Goal: Information Seeking & Learning: Learn about a topic

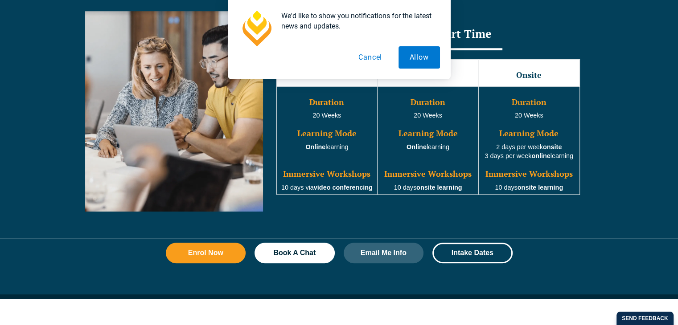
scroll to position [802, 0]
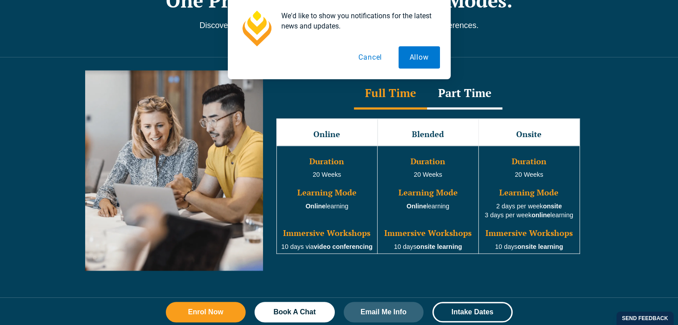
click at [372, 56] on button "Cancel" at bounding box center [370, 57] width 46 height 22
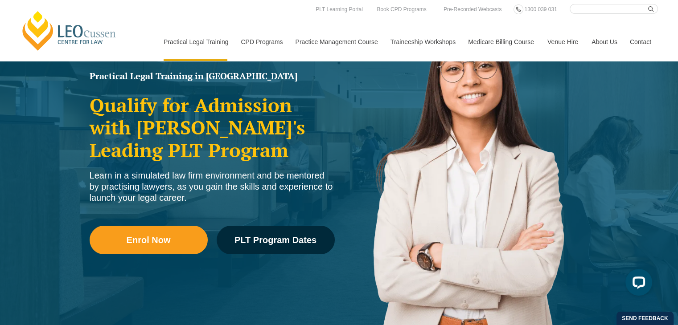
scroll to position [0, 0]
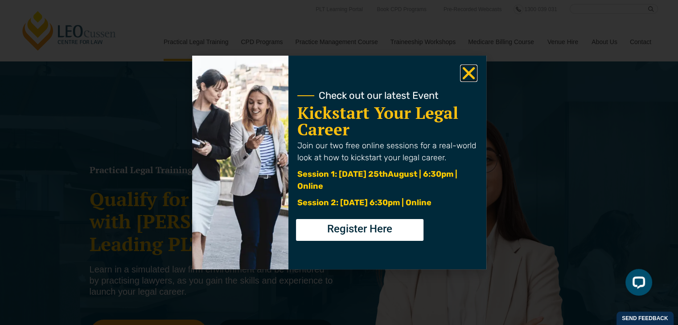
click at [472, 81] on icon "Close" at bounding box center [468, 73] width 17 height 17
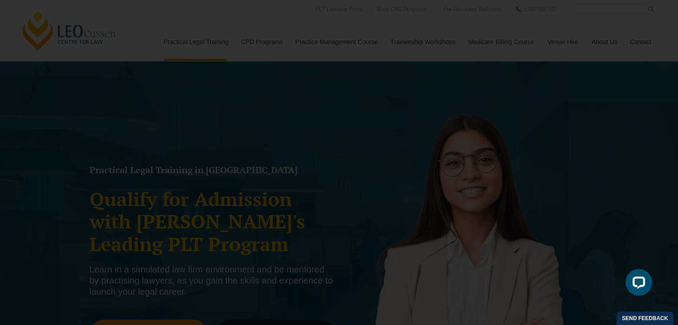
click at [462, 74] on icon "Close" at bounding box center [468, 73] width 17 height 17
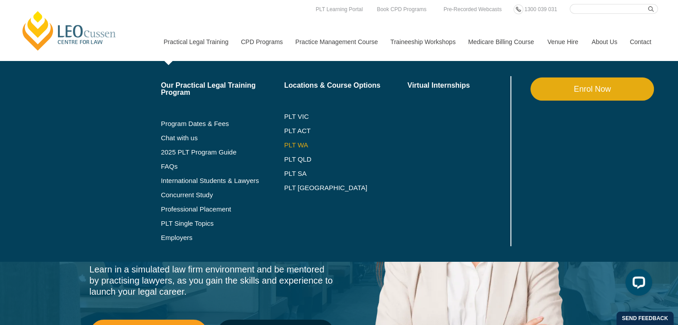
click at [302, 145] on link "PLT WA" at bounding box center [334, 145] width 101 height 7
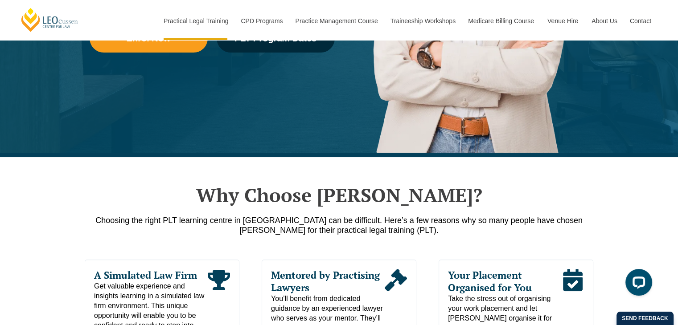
scroll to position [327, 0]
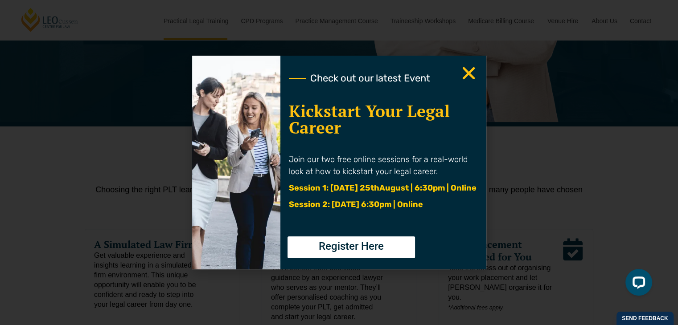
click at [474, 68] on use "Close" at bounding box center [468, 73] width 12 height 12
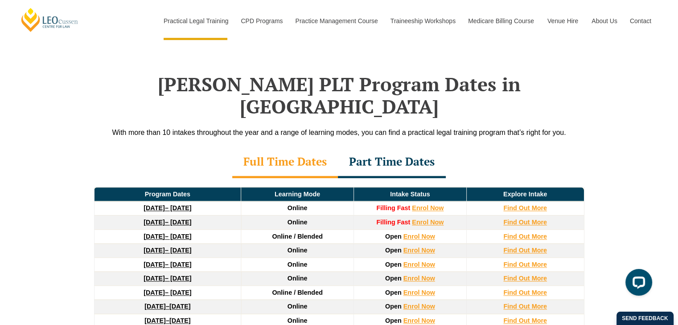
scroll to position [1129, 0]
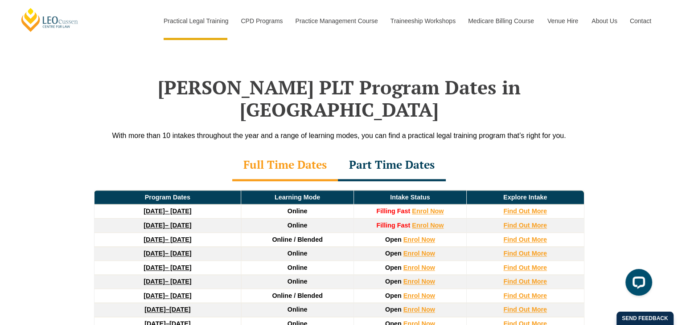
drag, startPoint x: 84, startPoint y: 94, endPoint x: 605, endPoint y: 72, distance: 521.3
click at [605, 72] on div "Leo Cussen’s PLT Program Dates in Western Australia With more than 10 intakes t…" at bounding box center [339, 238] width 678 height 412
click at [601, 100] on div "Leo Cussen’s PLT Program Dates in Western Australia With more than 10 intakes t…" at bounding box center [339, 238] width 678 height 412
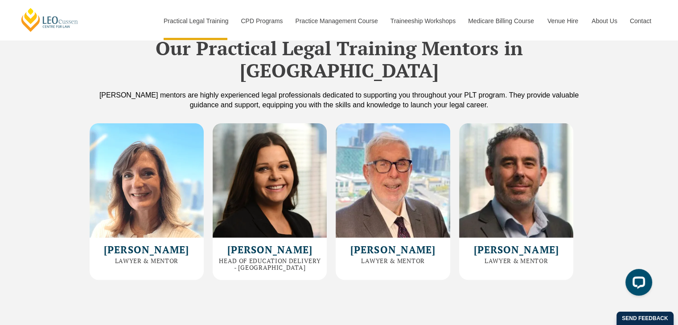
scroll to position [2414, 0]
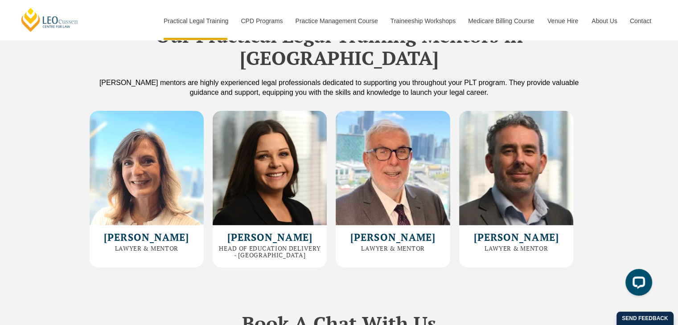
click at [660, 147] on div "Our Practical Legal Training Mentors in Western Australia Leo Cussen’s mentors …" at bounding box center [339, 135] width 678 height 274
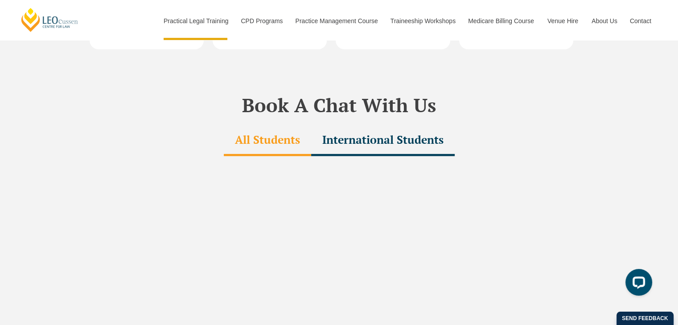
scroll to position [2622, 0]
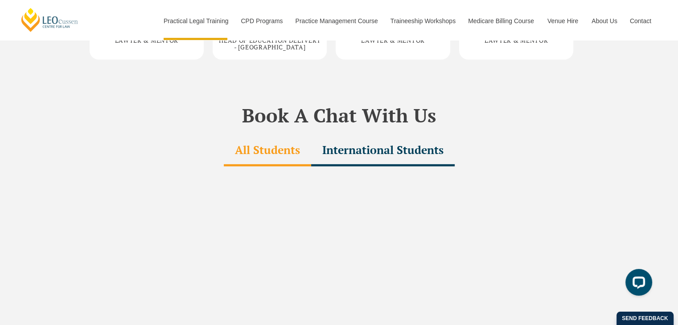
click at [376, 138] on div "International Students" at bounding box center [382, 150] width 143 height 31
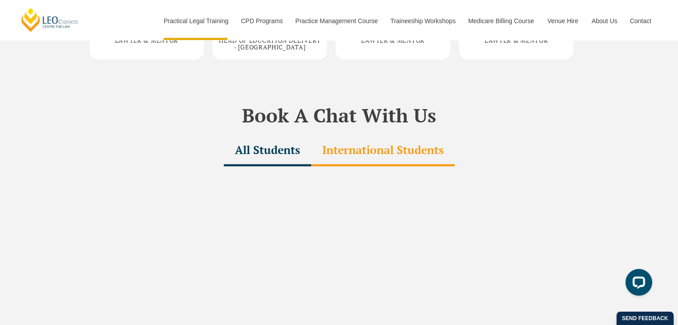
click at [289, 135] on div "All Students" at bounding box center [267, 150] width 87 height 31
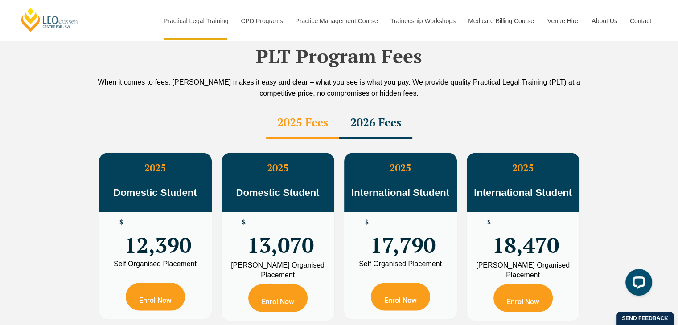
scroll to position [1553, 0]
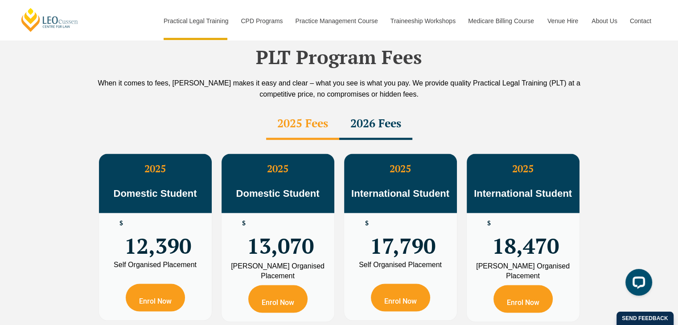
click at [369, 109] on div "2026 Fees" at bounding box center [375, 124] width 73 height 31
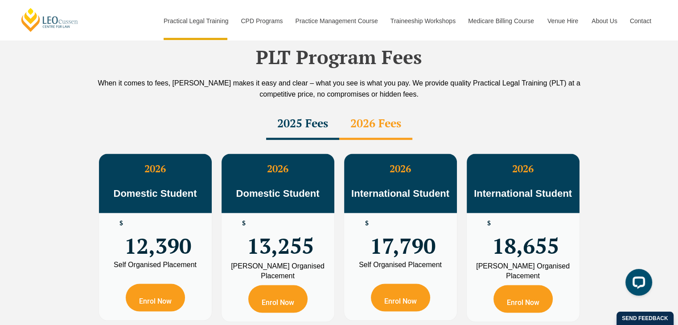
click at [307, 109] on div "2025 Fees" at bounding box center [302, 124] width 73 height 31
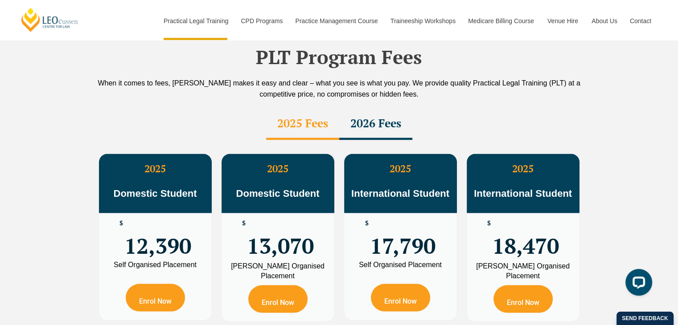
click at [390, 109] on div "2026 Fees" at bounding box center [375, 124] width 73 height 31
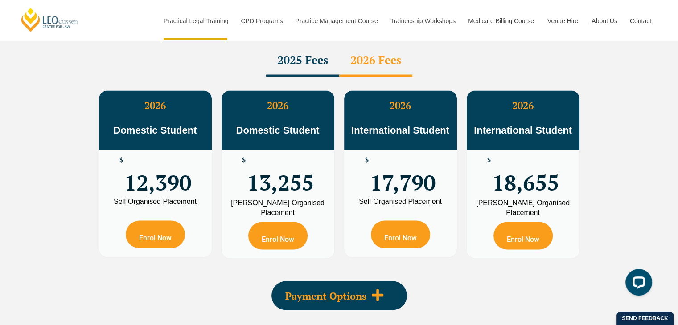
scroll to position [1701, 0]
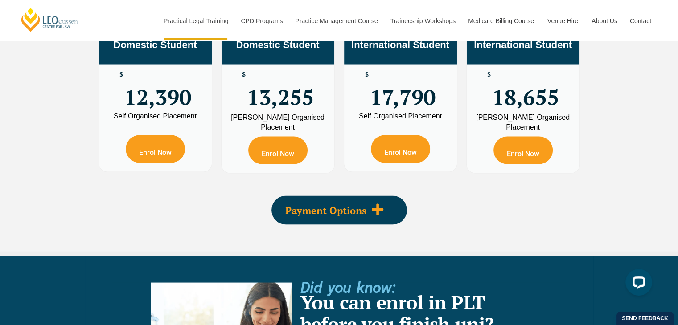
click at [378, 203] on icon at bounding box center [377, 209] width 13 height 13
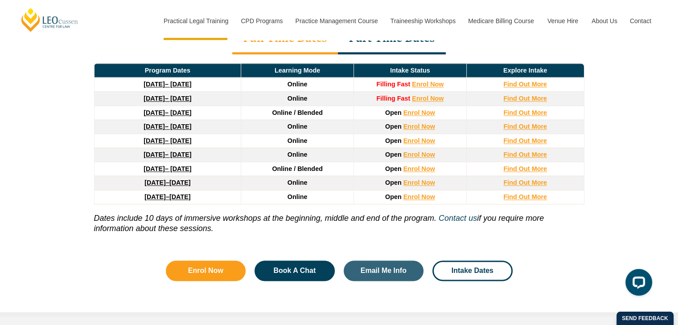
scroll to position [1197, 0]
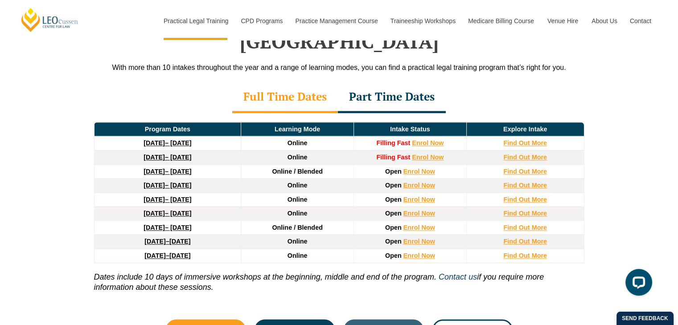
click at [408, 82] on div "Part Time Dates" at bounding box center [392, 97] width 108 height 31
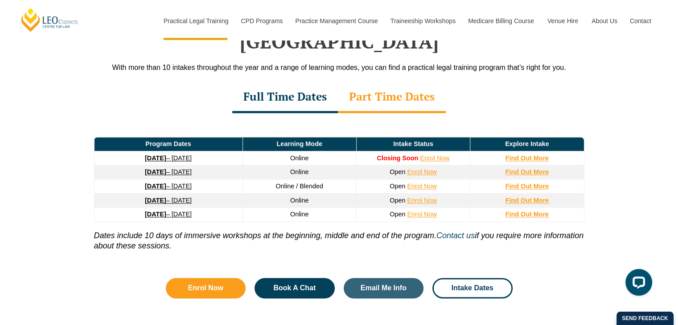
click at [310, 82] on div "Full Time Dates" at bounding box center [285, 97] width 106 height 31
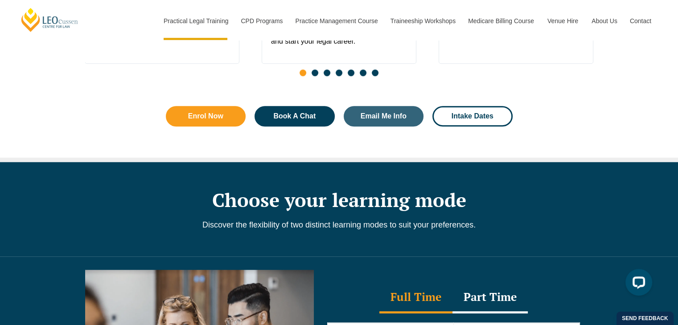
scroll to position [513, 0]
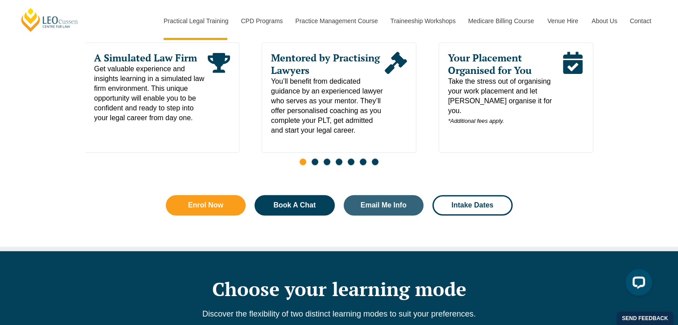
click at [314, 163] on span "Go to slide 2" at bounding box center [314, 162] width 7 height 7
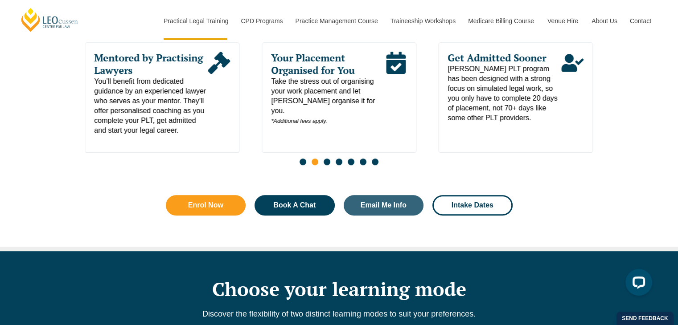
click at [323, 164] on span "Go to slide 3" at bounding box center [326, 162] width 7 height 7
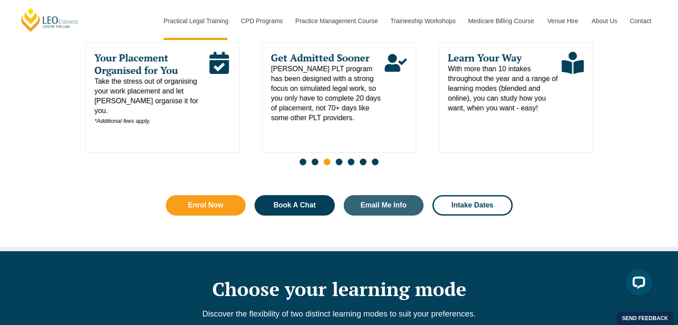
click at [339, 164] on span "Go to slide 4" at bounding box center [338, 162] width 7 height 7
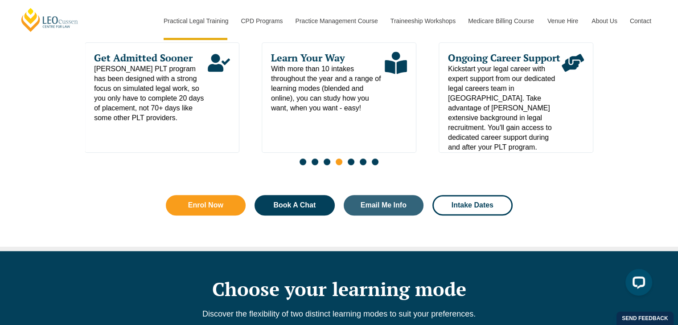
click at [348, 163] on span "Go to slide 5" at bounding box center [351, 162] width 7 height 7
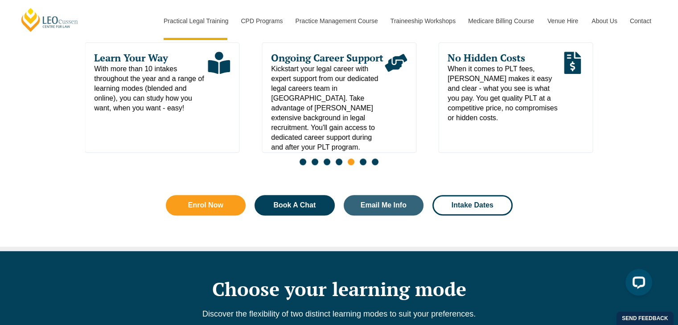
click at [357, 161] on div "Slides" at bounding box center [339, 163] width 508 height 10
click at [359, 162] on div "Slides" at bounding box center [339, 163] width 508 height 10
click at [360, 163] on span "Go to slide 6" at bounding box center [363, 162] width 7 height 7
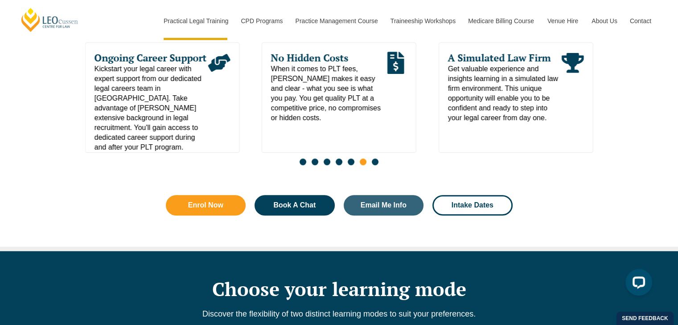
click at [372, 165] on span "Go to slide 7" at bounding box center [375, 162] width 7 height 7
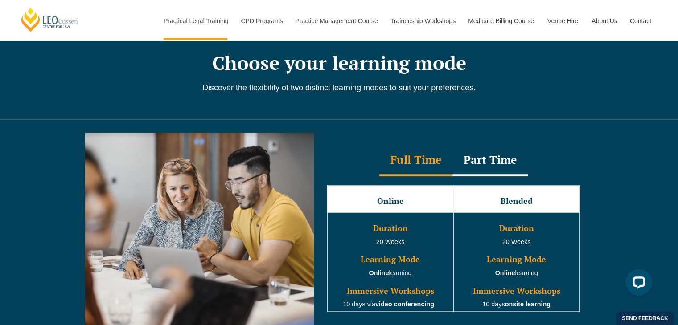
scroll to position [734, 0]
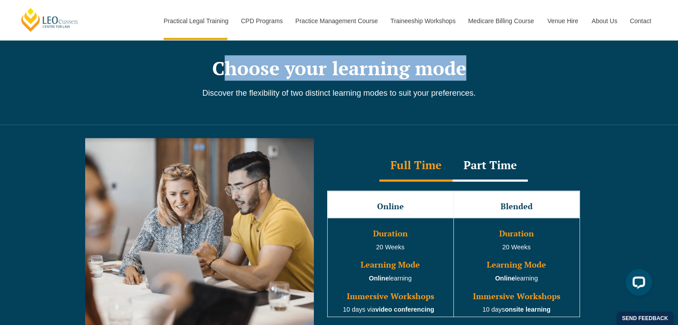
drag, startPoint x: 232, startPoint y: 67, endPoint x: 483, endPoint y: 59, distance: 251.9
click at [483, 59] on h2 "Choose your learning mode" at bounding box center [339, 68] width 508 height 22
click at [488, 68] on h2 "Choose your learning mode" at bounding box center [339, 68] width 508 height 22
drag, startPoint x: 200, startPoint y: 76, endPoint x: 490, endPoint y: 68, distance: 290.2
click at [490, 68] on h2 "Choose your learning mode" at bounding box center [339, 68] width 508 height 22
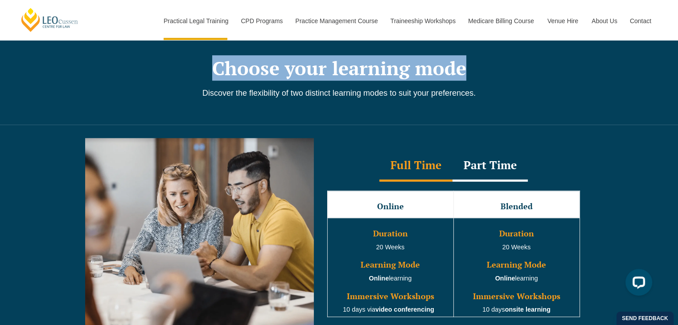
click at [487, 81] on div "Choose your learning mode Discover the flexibility of two distinct learning mod…" at bounding box center [339, 77] width 508 height 94
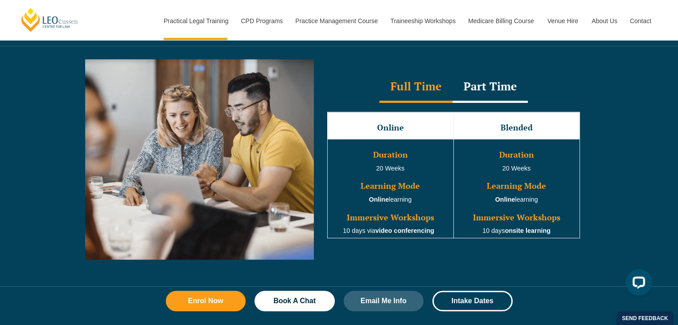
scroll to position [823, 0]
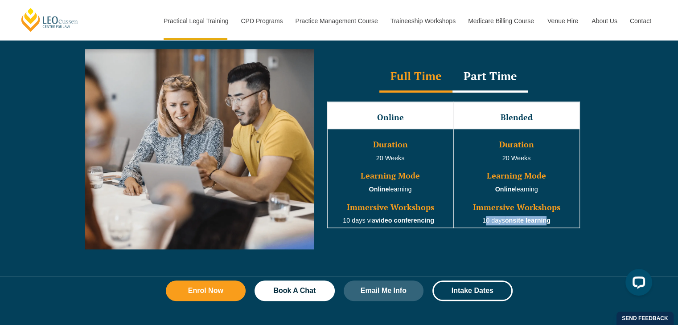
drag, startPoint x: 481, startPoint y: 223, endPoint x: 548, endPoint y: 217, distance: 67.1
click at [548, 217] on td "Duration 20 Weeks Learning Mode Online learning Immersive Workshops 10 days ons…" at bounding box center [516, 178] width 126 height 99
click at [552, 223] on td "Duration 20 Weeks Learning Mode Online learning Immersive Workshops 10 days ons…" at bounding box center [516, 178] width 126 height 99
click at [419, 218] on td "Duration 20 Weeks Learning Mode Online learning Immersive Workshops 10 days via…" at bounding box center [390, 178] width 126 height 99
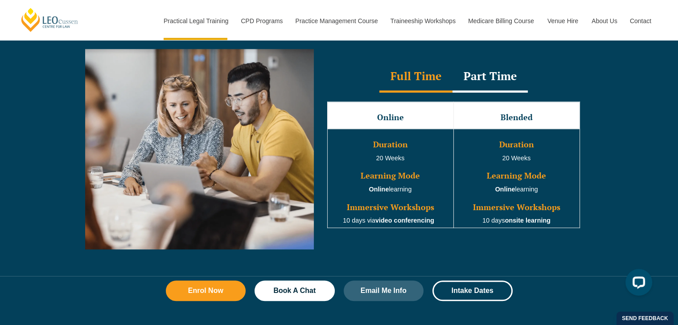
click at [456, 212] on h3 "Immersive Workshops" at bounding box center [516, 207] width 124 height 9
drag, startPoint x: 513, startPoint y: 65, endPoint x: 507, endPoint y: 72, distance: 9.2
click at [507, 72] on div "Part Time" at bounding box center [489, 76] width 75 height 31
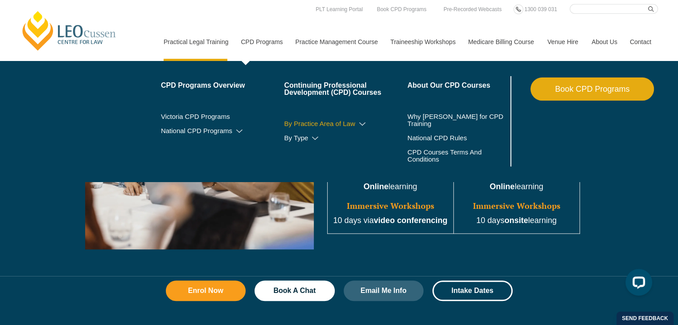
click at [367, 122] on link "By Practice Area of Law" at bounding box center [345, 123] width 123 height 7
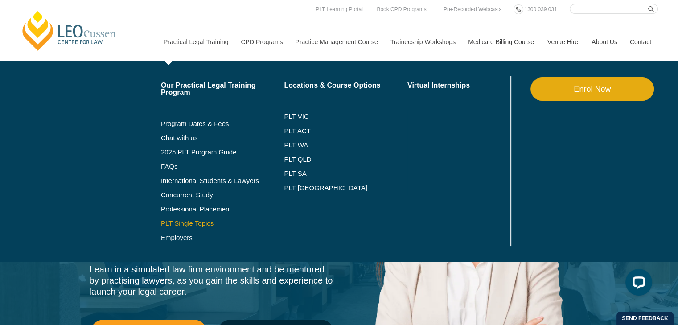
click at [190, 225] on link "PLT Single Topics" at bounding box center [222, 223] width 123 height 7
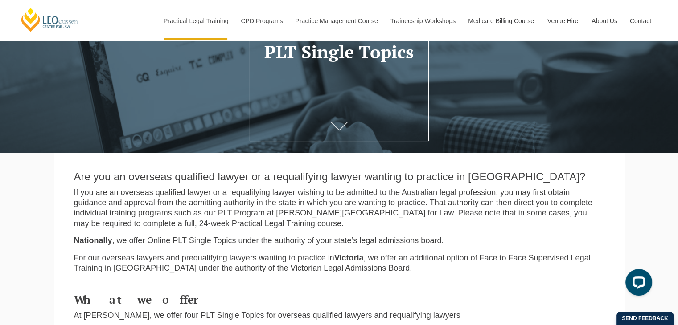
scroll to position [148, 0]
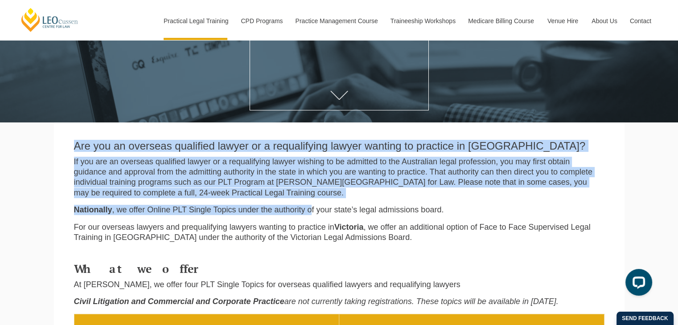
drag, startPoint x: 81, startPoint y: 154, endPoint x: 311, endPoint y: 208, distance: 237.0
click at [311, 208] on div "Are you an overseas qualified lawyer or a requalifying lawyer wanting to practi…" at bounding box center [339, 190] width 544 height 118
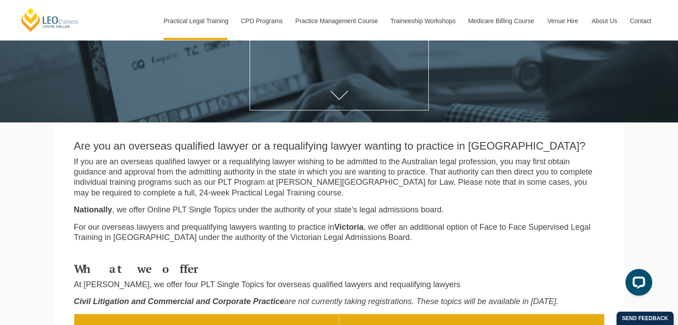
click at [282, 225] on p "For our overseas lawyers and prequalifying lawyers wanting to practice in [GEOG…" at bounding box center [339, 232] width 530 height 21
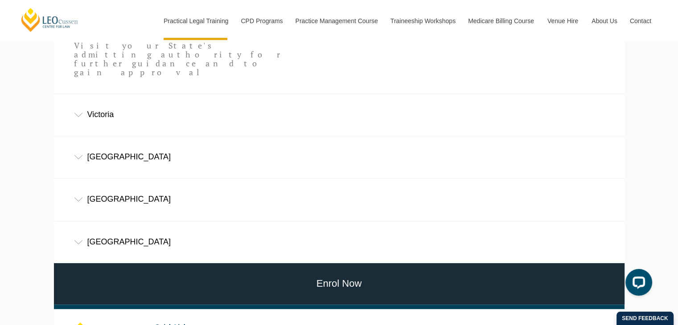
scroll to position [594, 0]
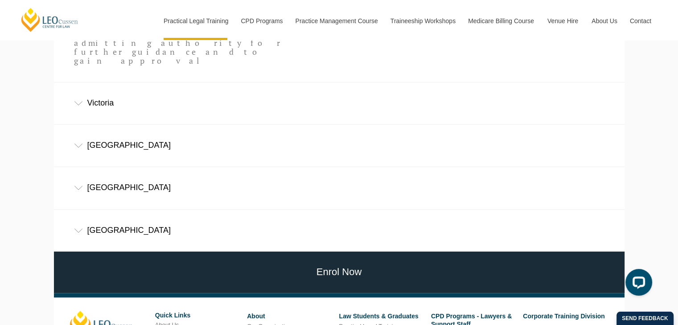
click at [135, 173] on div "[GEOGRAPHIC_DATA]" at bounding box center [339, 187] width 570 height 41
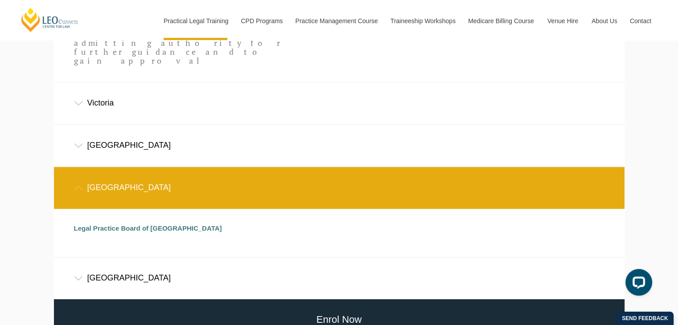
click at [140, 176] on div "[GEOGRAPHIC_DATA]" at bounding box center [339, 187] width 570 height 41
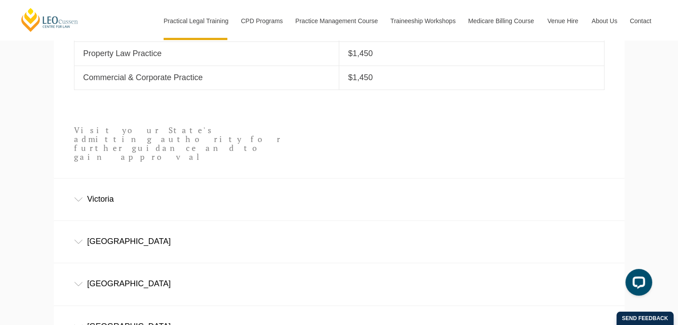
scroll to position [475, 0]
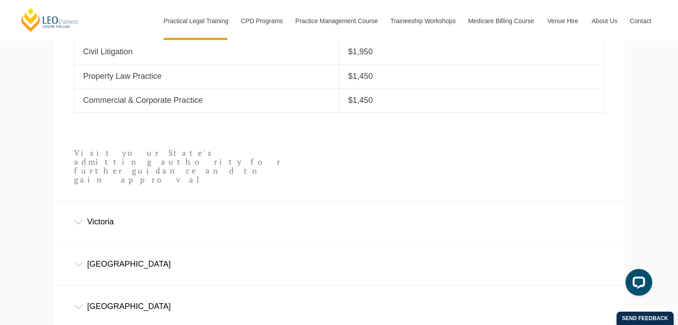
click at [120, 160] on p "Visit your State's admitting authority for further guidance and to gain approval" at bounding box center [180, 166] width 213 height 35
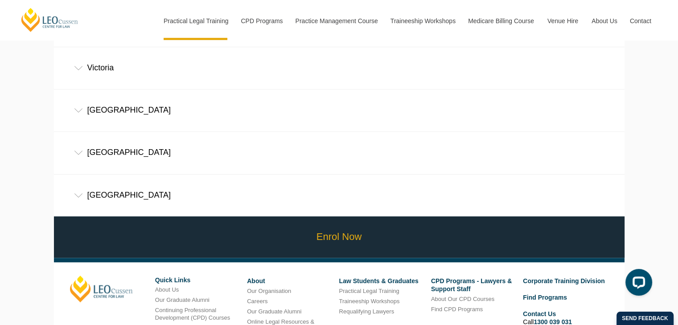
scroll to position [683, 0]
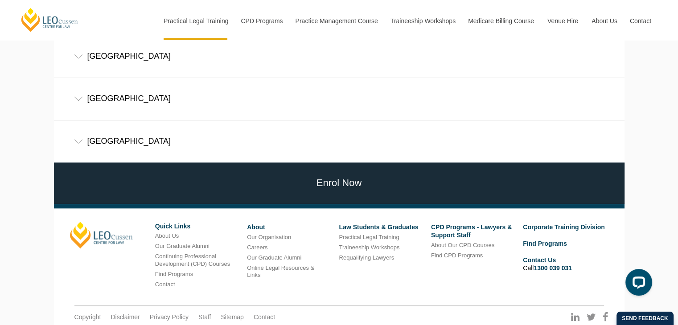
drag, startPoint x: 1, startPoint y: 193, endPoint x: 2, endPoint y: 182, distance: 10.7
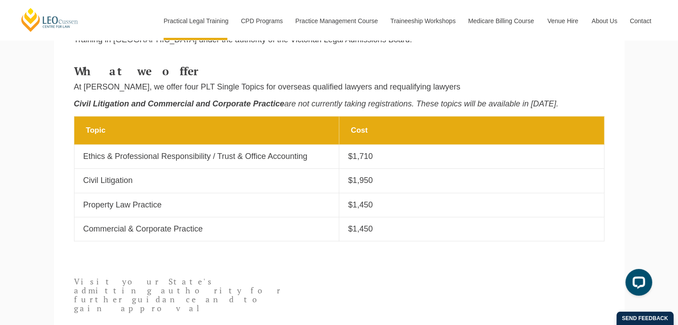
scroll to position [356, 0]
